Goal: Transaction & Acquisition: Purchase product/service

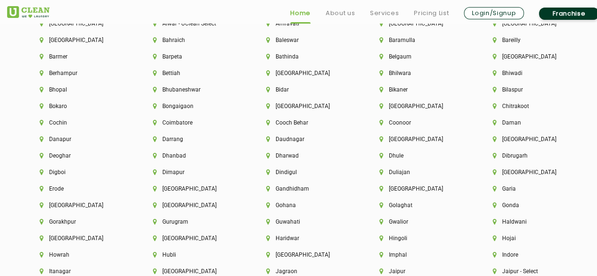
scroll to position [2075, 0]
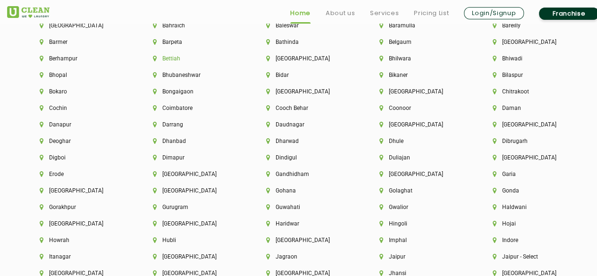
click at [169, 60] on li "Bettiah" at bounding box center [193, 58] width 81 height 7
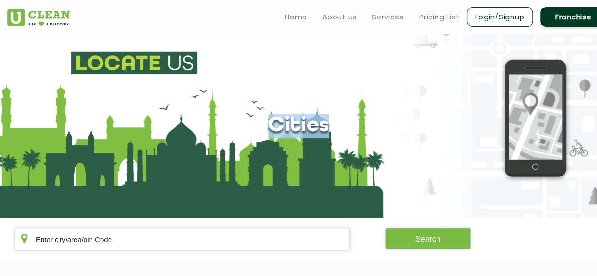
click at [169, 60] on section "Cities" at bounding box center [298, 126] width 597 height 184
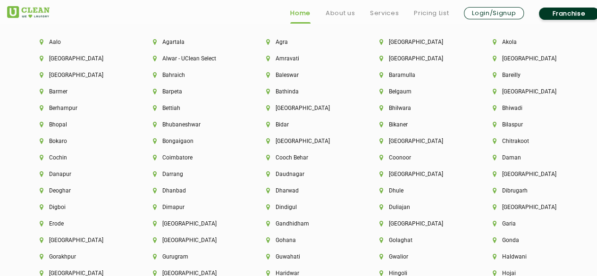
scroll to position [2075, 0]
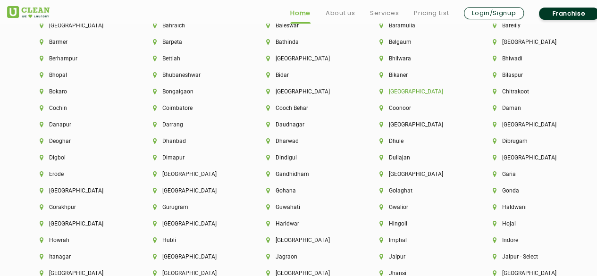
click at [390, 95] on li "[GEOGRAPHIC_DATA]" at bounding box center [419, 91] width 81 height 7
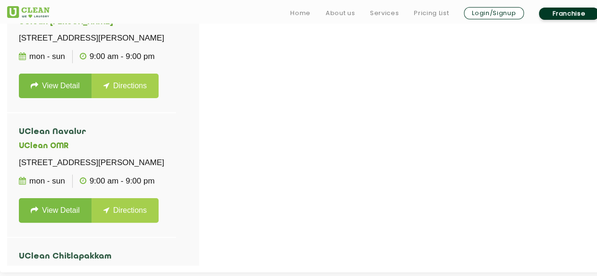
scroll to position [330, 0]
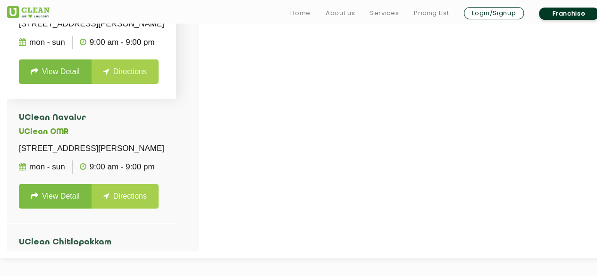
click at [70, 83] on link "View Detail" at bounding box center [55, 71] width 73 height 25
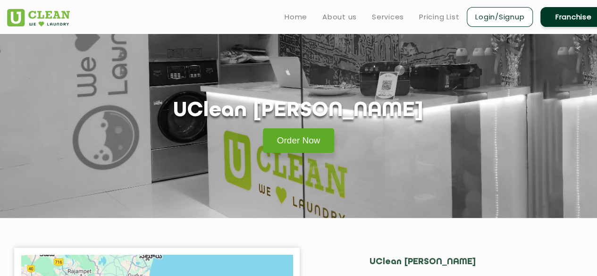
click at [296, 138] on link "Order Now" at bounding box center [299, 140] width 72 height 25
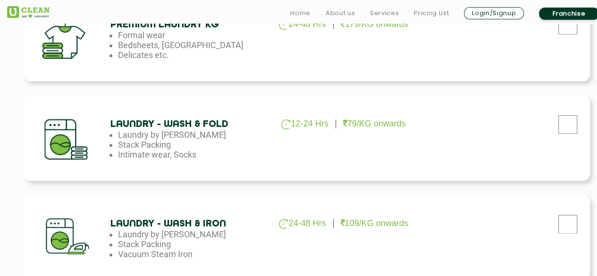
scroll to position [472, 0]
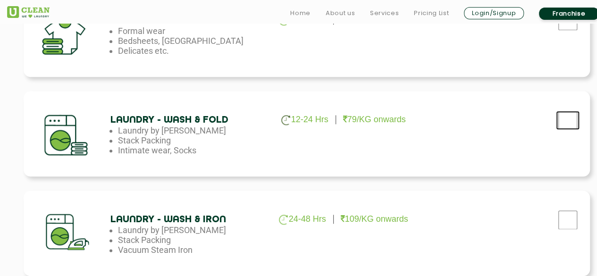
click at [569, 126] on input "checkbox" at bounding box center [568, 120] width 24 height 19
checkbox input "true"
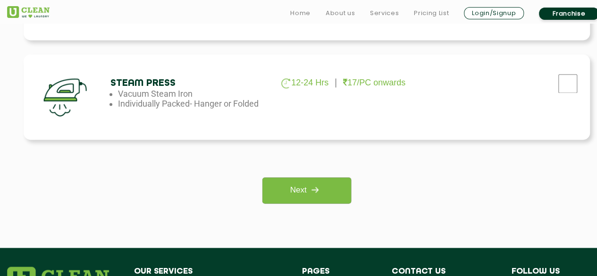
scroll to position [849, 0]
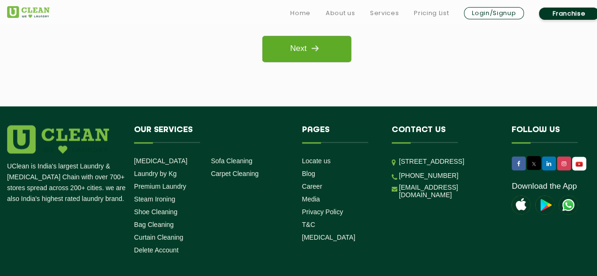
click at [325, 54] on link "Next" at bounding box center [306, 49] width 88 height 26
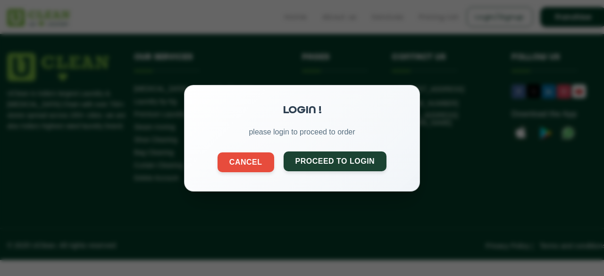
click at [318, 161] on button "Proceed to Login" at bounding box center [334, 161] width 103 height 20
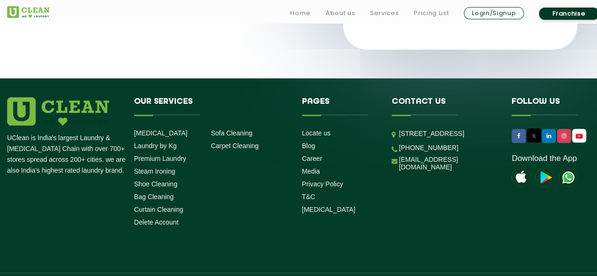
scroll to position [221, 0]
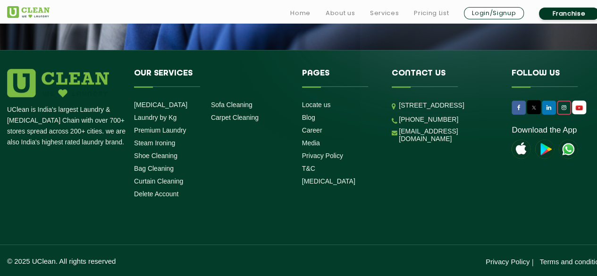
click at [564, 107] on icon at bounding box center [563, 108] width 5 height 6
